Goal: Task Accomplishment & Management: Manage account settings

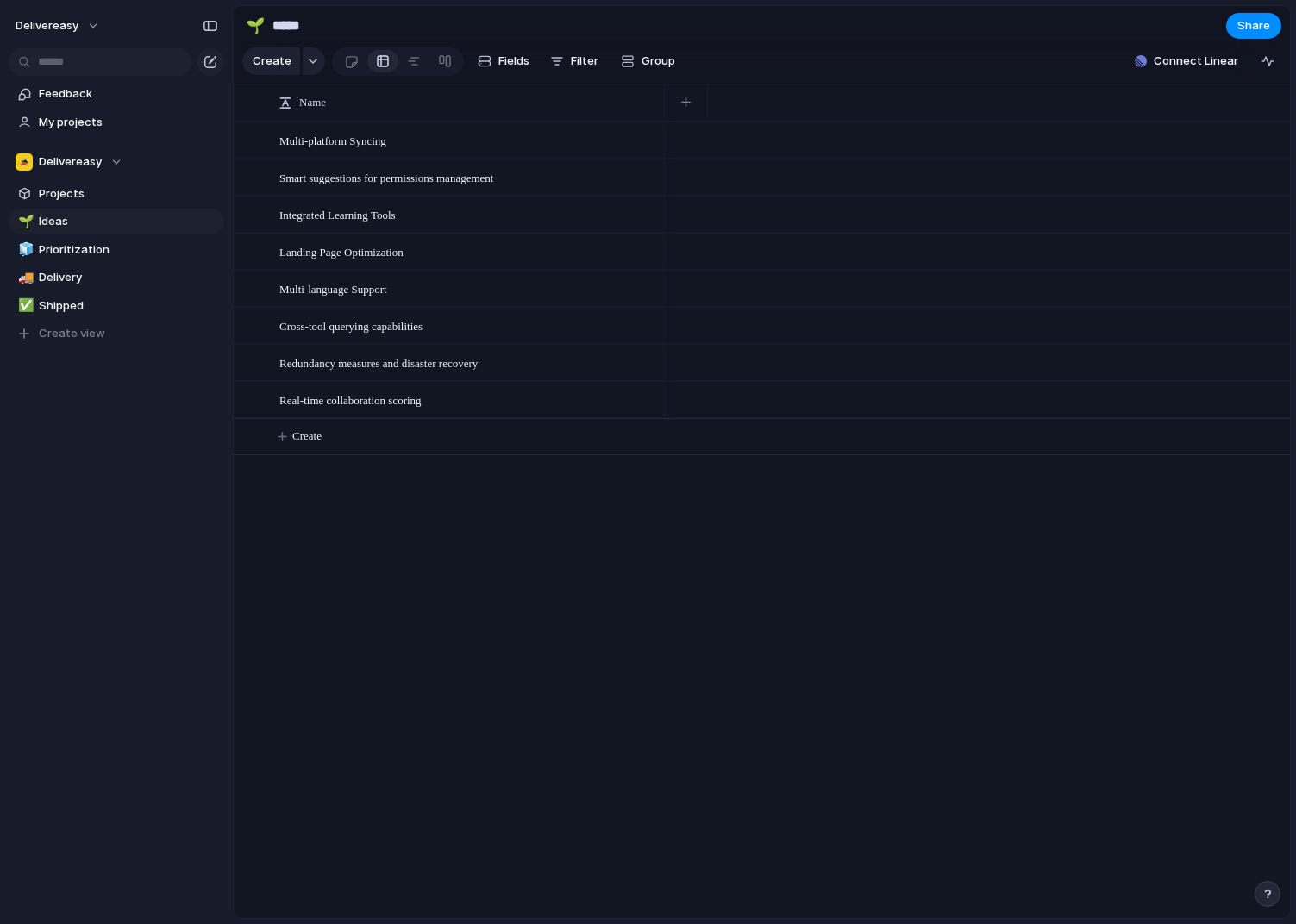
click at [451, 622] on div "Multi-platform Syncing Smart suggestions for permissions management Integrated …" at bounding box center [762, 519] width 1056 height 797
click at [68, 21] on span "Delivereasy" at bounding box center [47, 26] width 63 height 17
click at [84, 67] on li "Settings" at bounding box center [84, 65] width 143 height 28
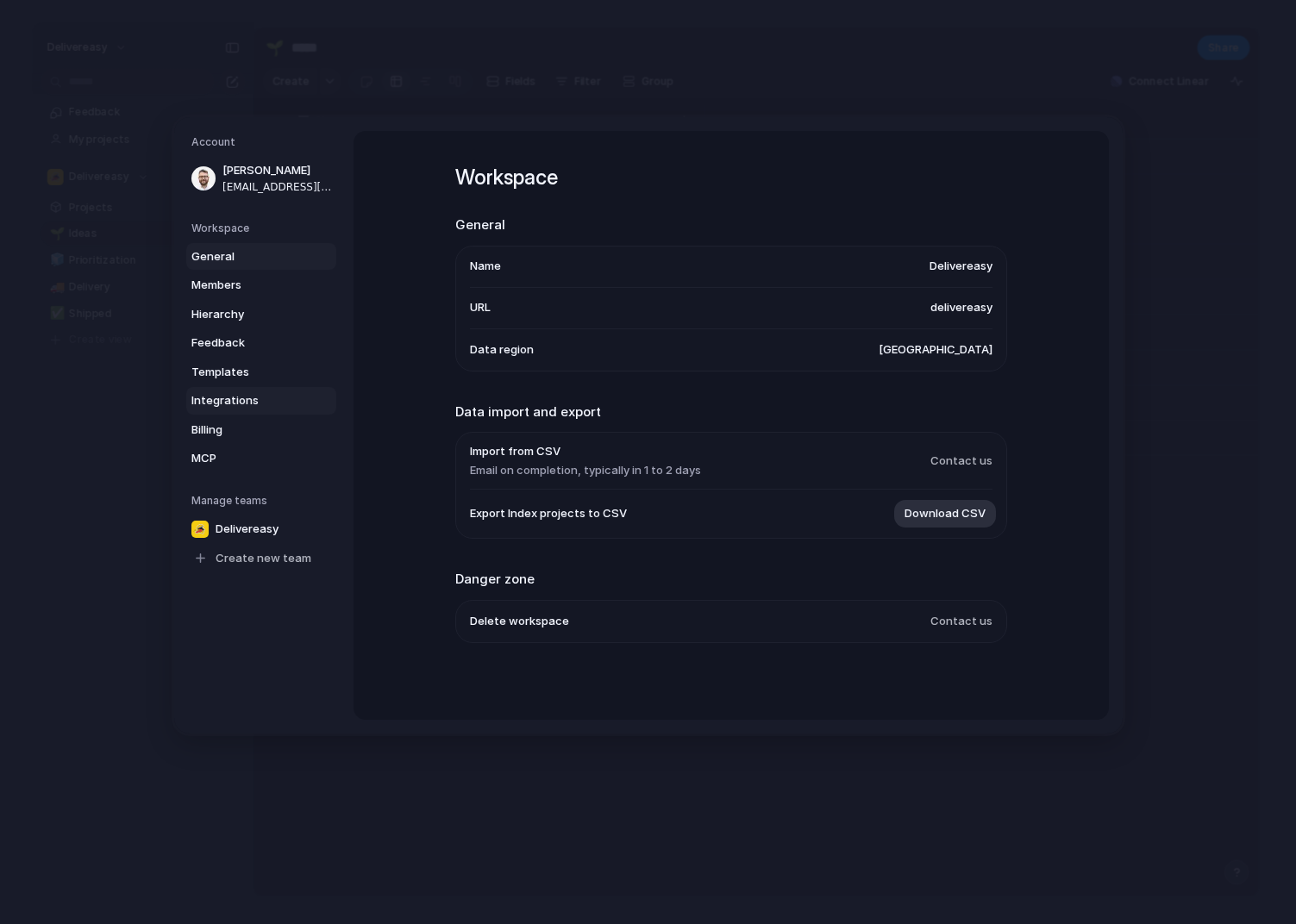
click at [246, 403] on span "Integrations" at bounding box center [246, 400] width 110 height 17
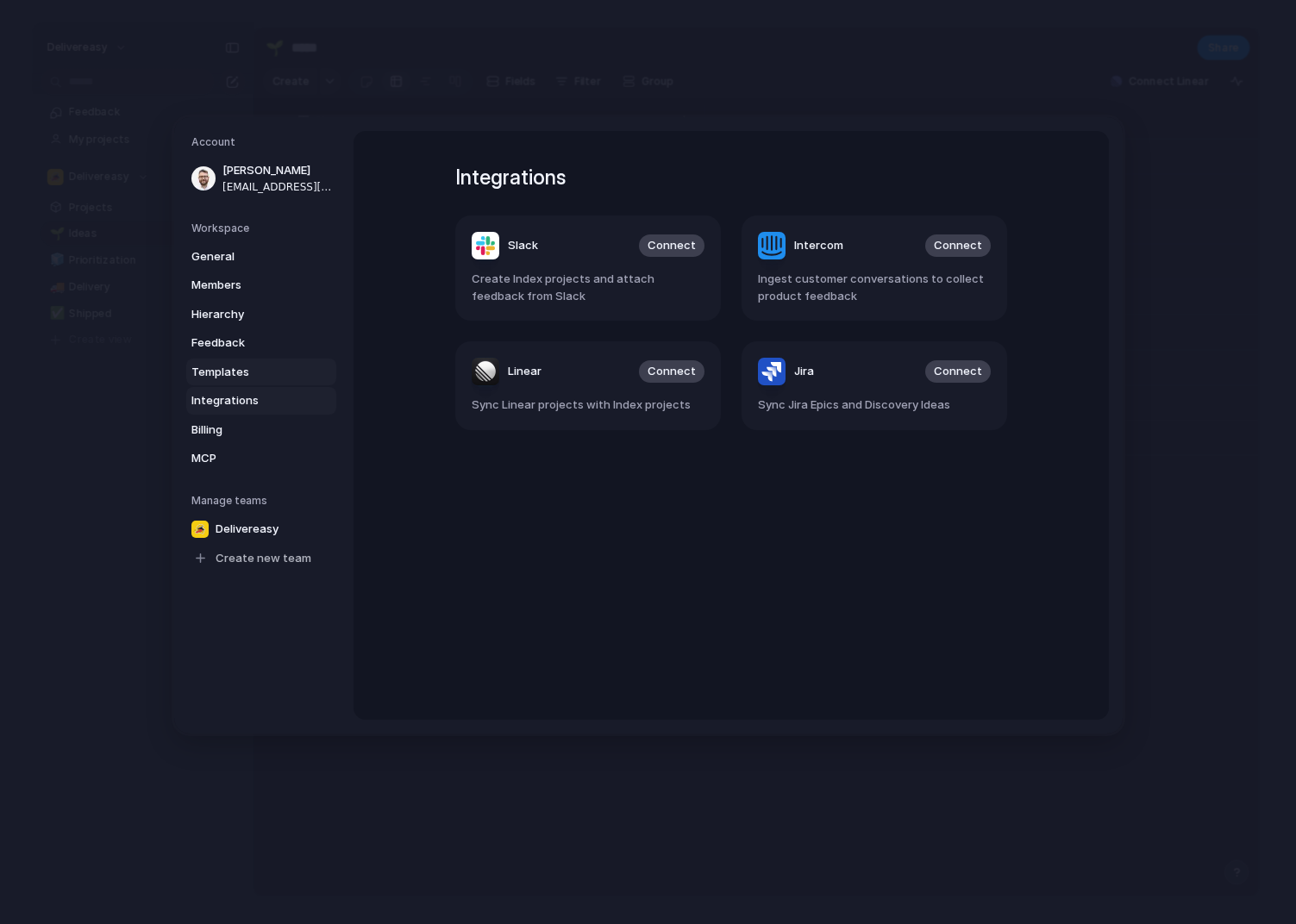
click at [249, 380] on span "Templates" at bounding box center [246, 372] width 110 height 17
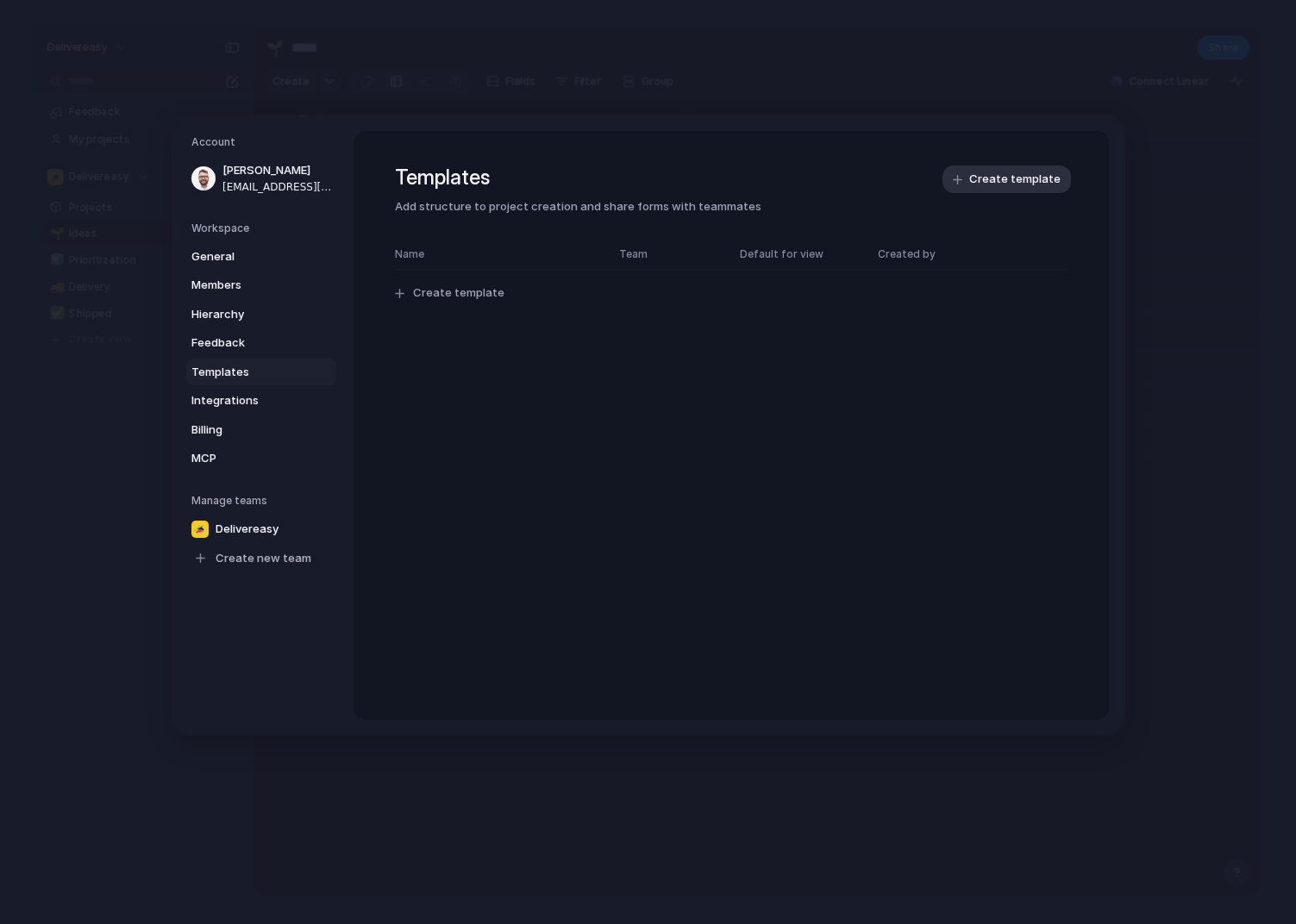
click at [258, 356] on div "General Members Hierarchy Feedback Templates Integrations Billing MCP" at bounding box center [264, 357] width 145 height 229
click at [263, 346] on span "Feedback" at bounding box center [246, 343] width 110 height 17
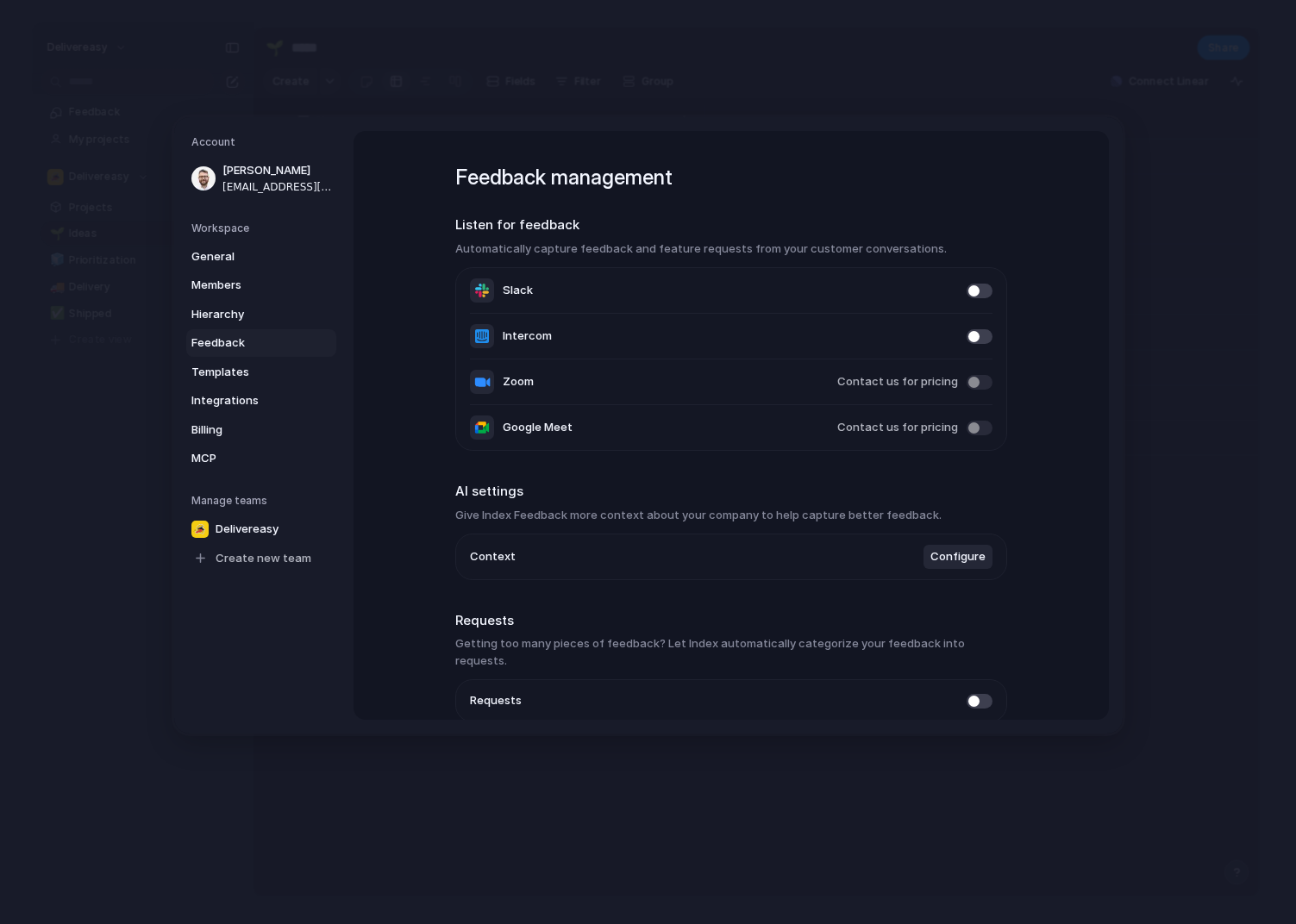
click at [267, 327] on div "General Members Hierarchy Feedback Templates Integrations Billing MCP" at bounding box center [264, 357] width 145 height 229
click at [276, 311] on span "Hierarchy" at bounding box center [246, 314] width 110 height 17
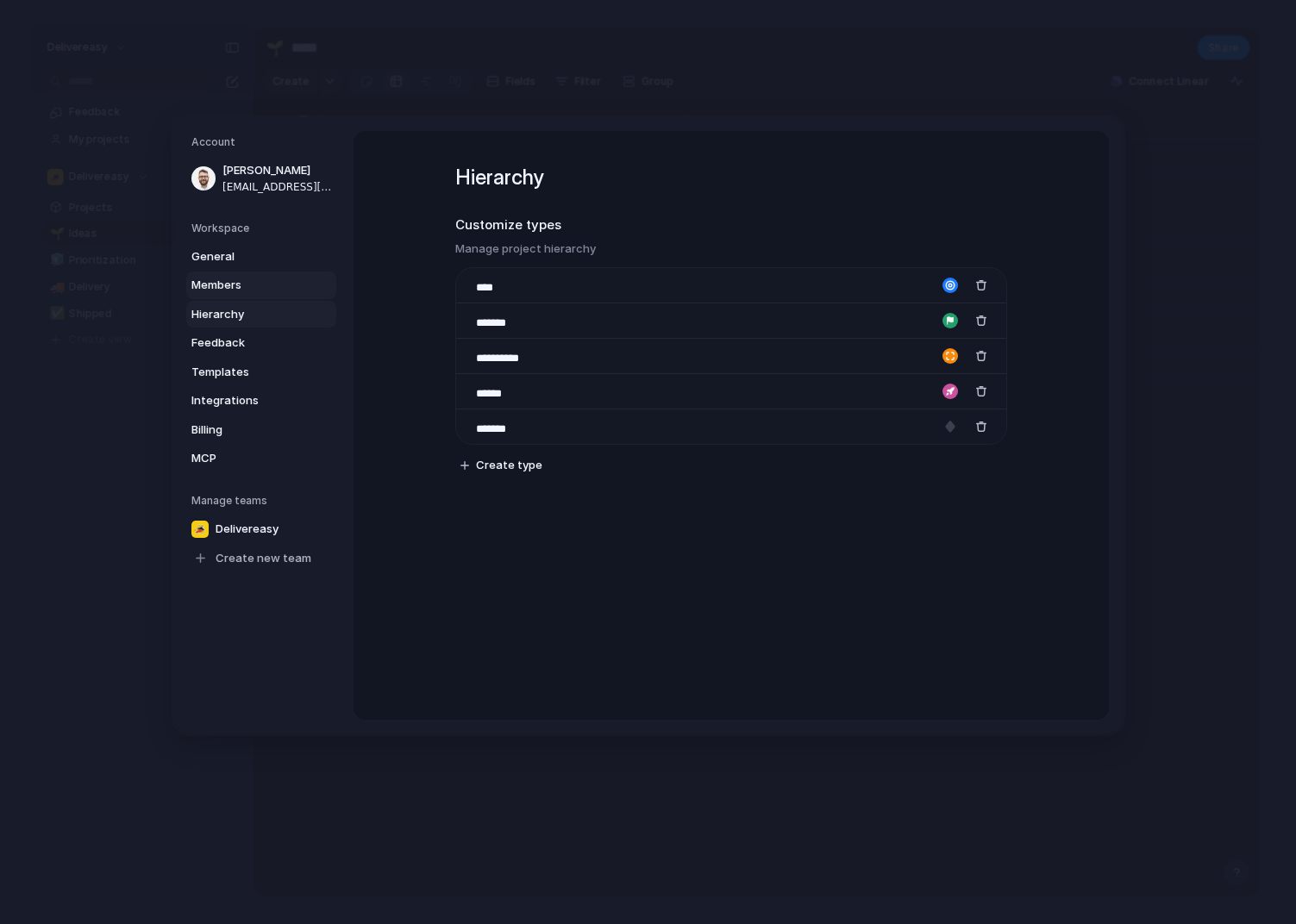
click at [273, 284] on span "Members" at bounding box center [246, 285] width 110 height 17
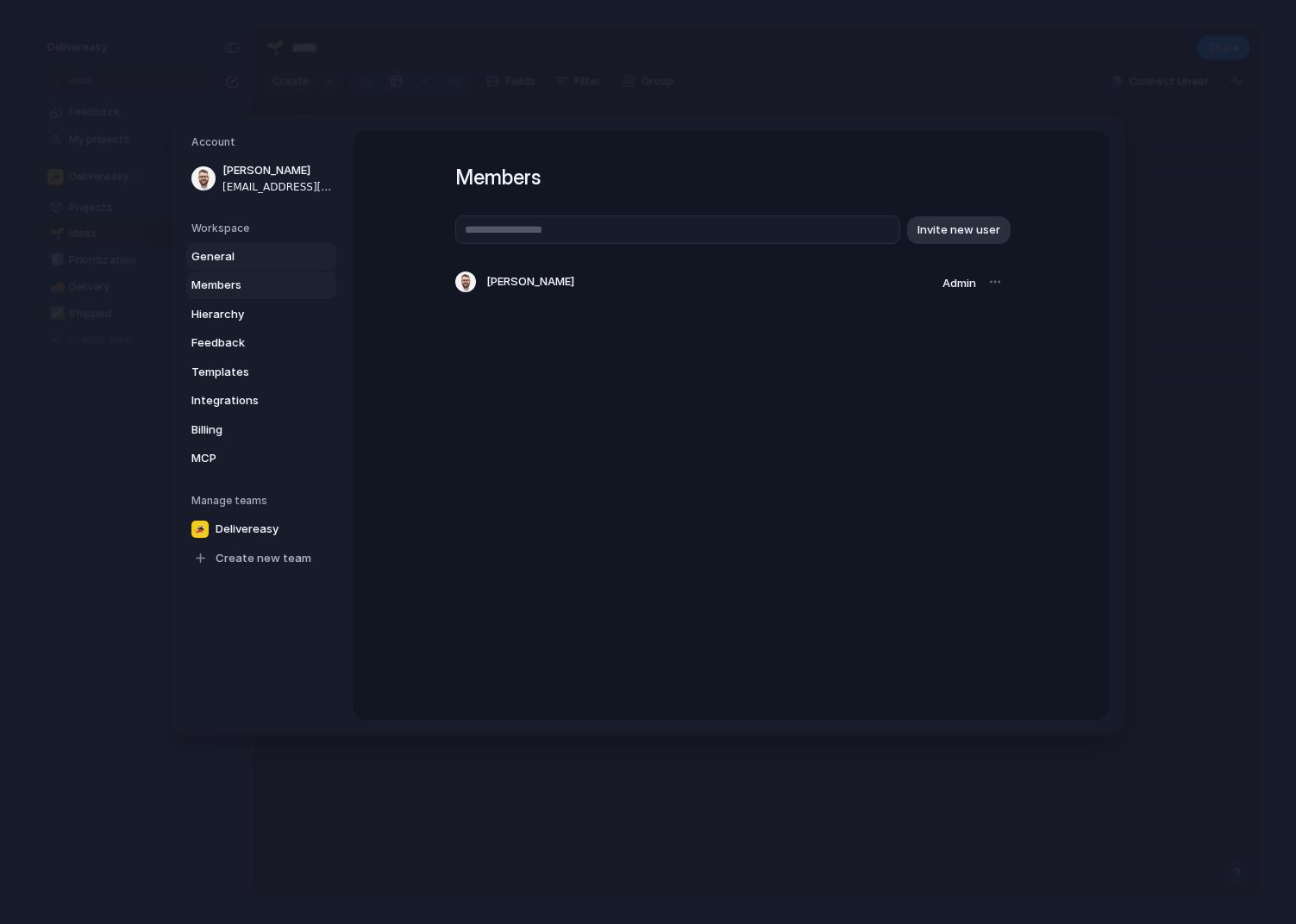
click at [278, 261] on span "General" at bounding box center [246, 257] width 110 height 17
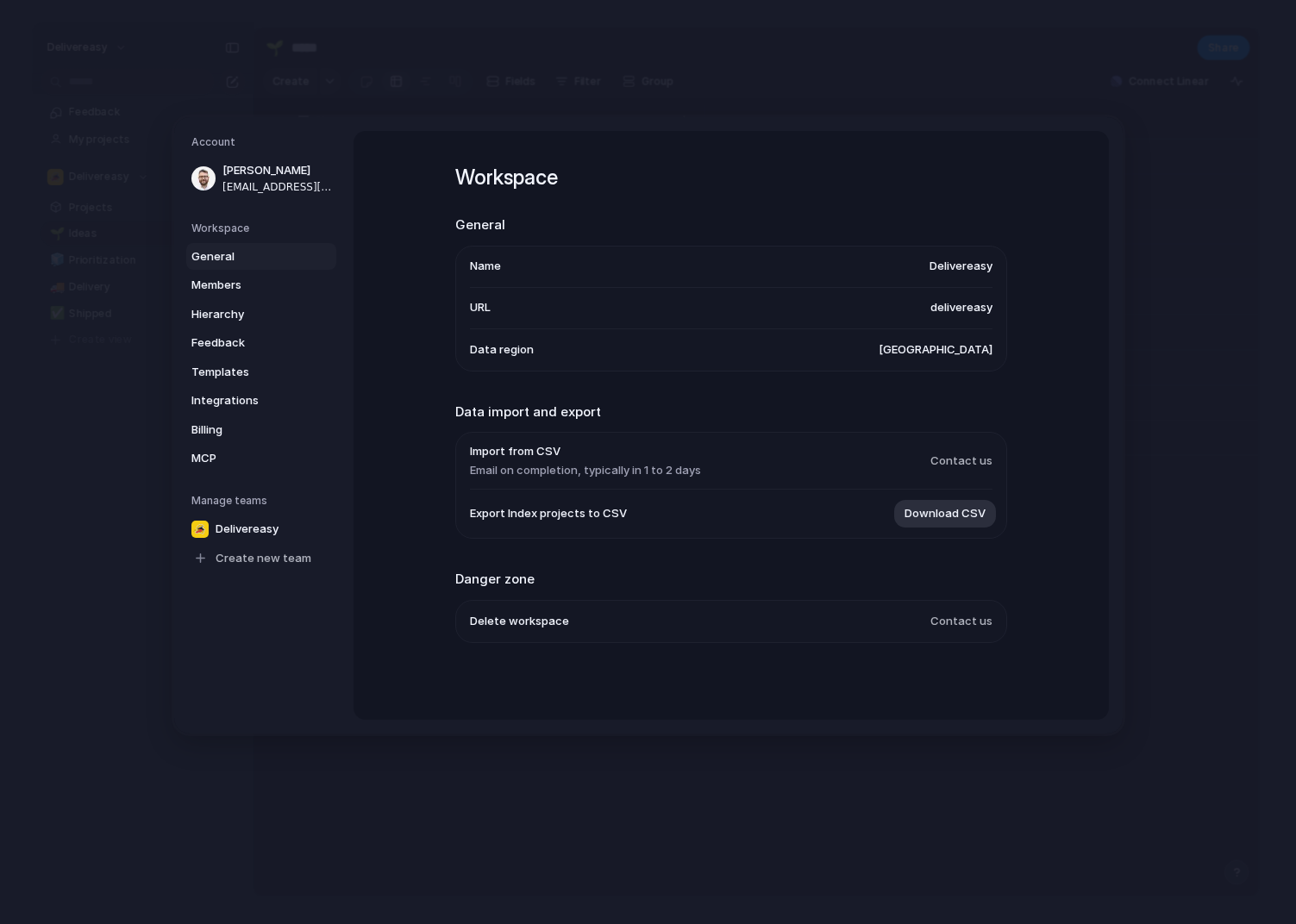
click at [767, 458] on li "Import from CSV Email on completion, typically in 1 to 2 days Contact us" at bounding box center [730, 461] width 523 height 57
